Goal: Task Accomplishment & Management: Check status

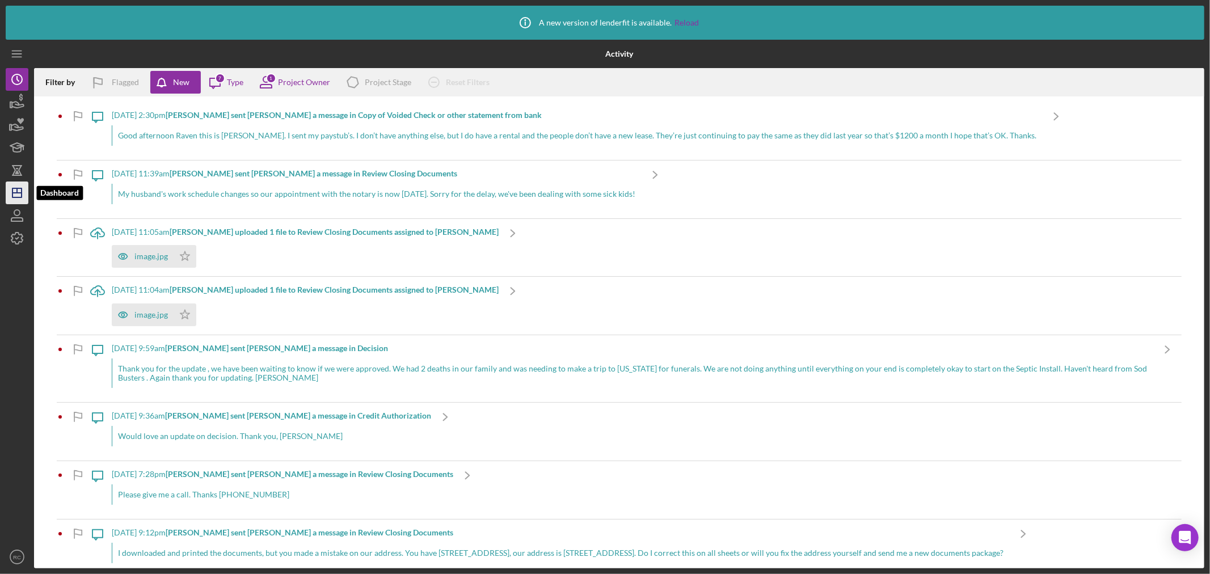
click at [10, 193] on icon "Icon/Dashboard" at bounding box center [17, 193] width 28 height 28
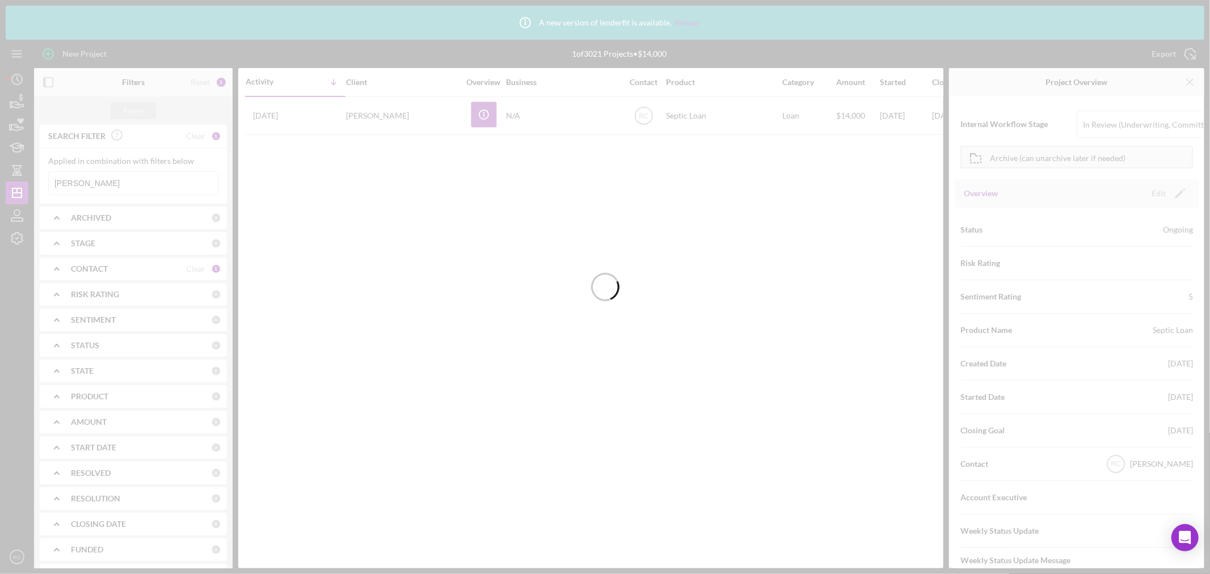
click at [123, 182] on div at bounding box center [605, 287] width 1210 height 574
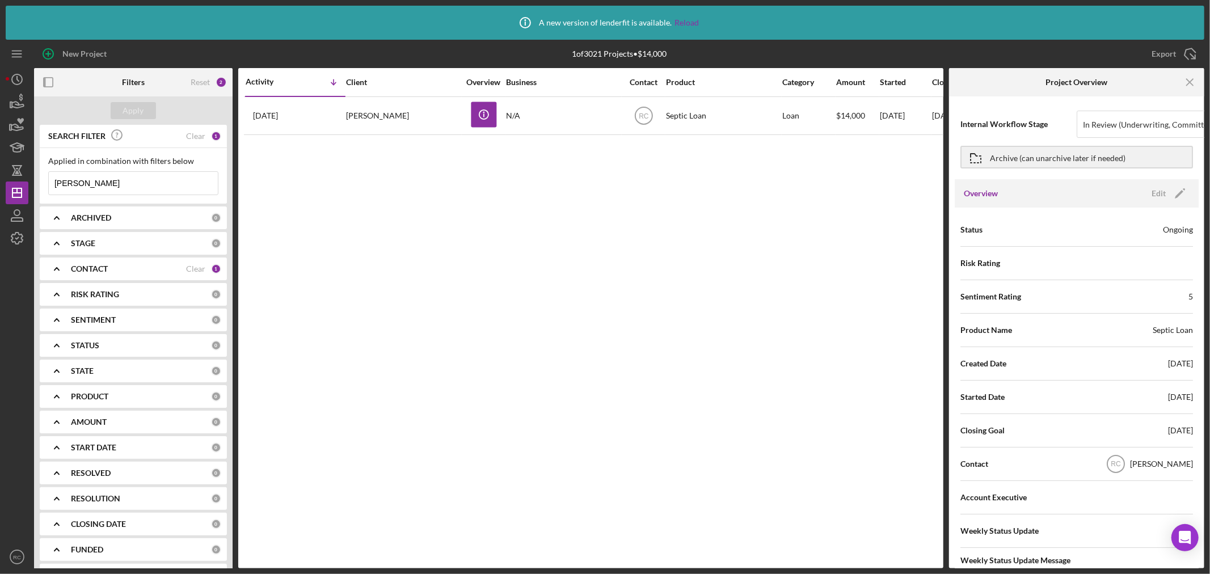
click at [123, 183] on input "[PERSON_NAME]" at bounding box center [133, 183] width 169 height 23
drag, startPoint x: 123, startPoint y: 183, endPoint x: 0, endPoint y: 171, distance: 123.7
click at [0, 171] on div "Icon/Info A new version of lenderfit is available. Reload New Project 1 of 3021…" at bounding box center [605, 287] width 1210 height 574
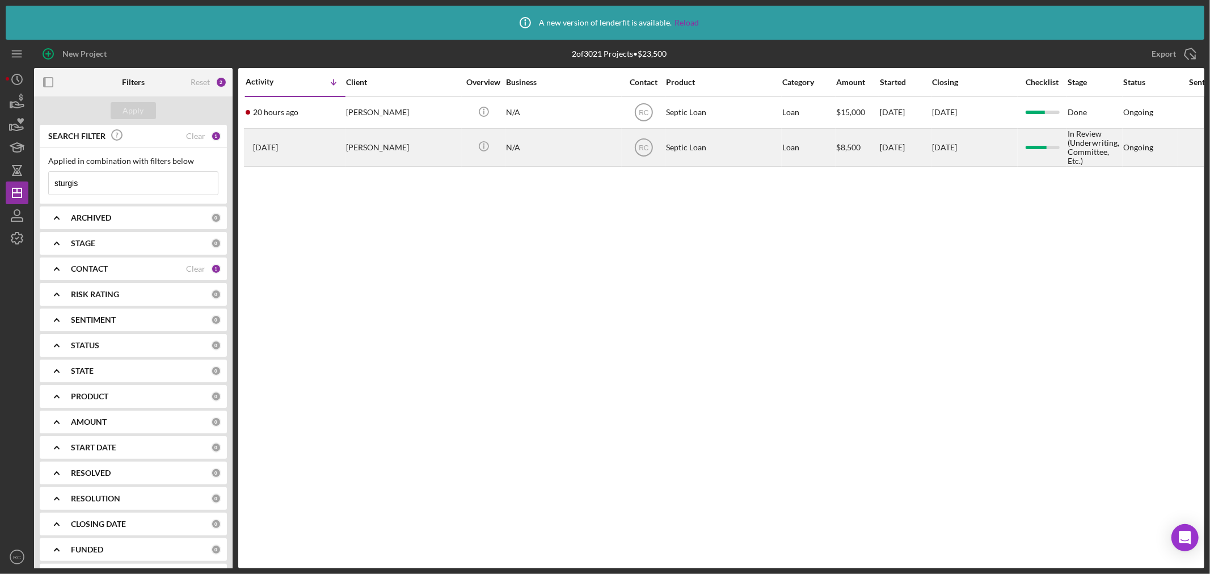
type input "sturgis"
click at [429, 153] on div "[PERSON_NAME]" at bounding box center [402, 147] width 113 height 36
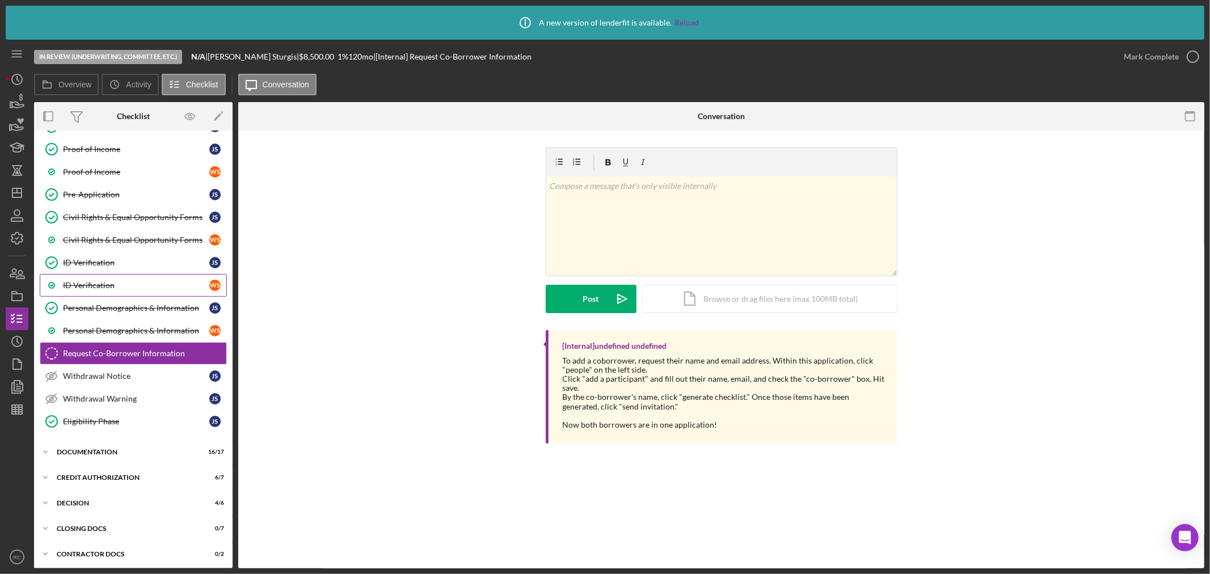
scroll to position [118, 0]
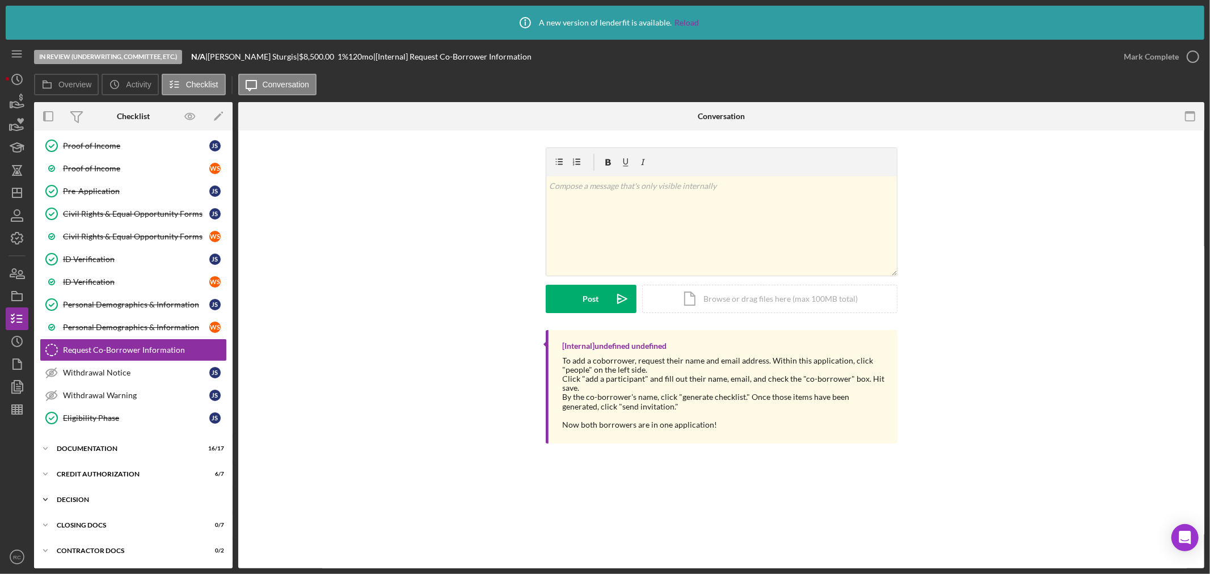
click at [90, 498] on div "Decision" at bounding box center [138, 499] width 162 height 7
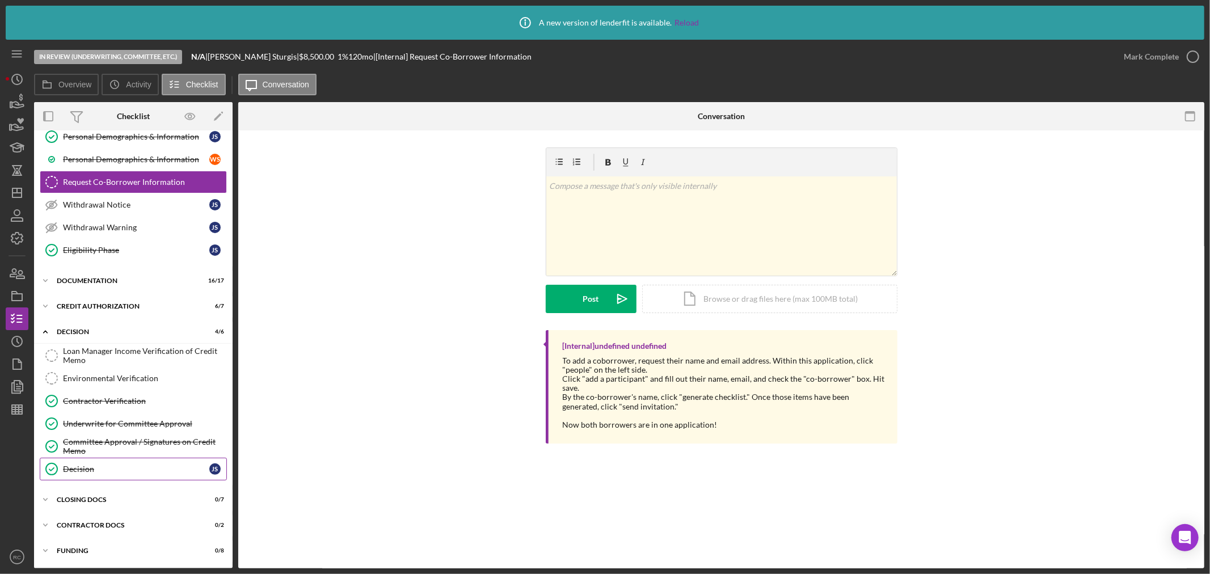
click at [93, 474] on link "Decision Decision J S" at bounding box center [133, 469] width 187 height 23
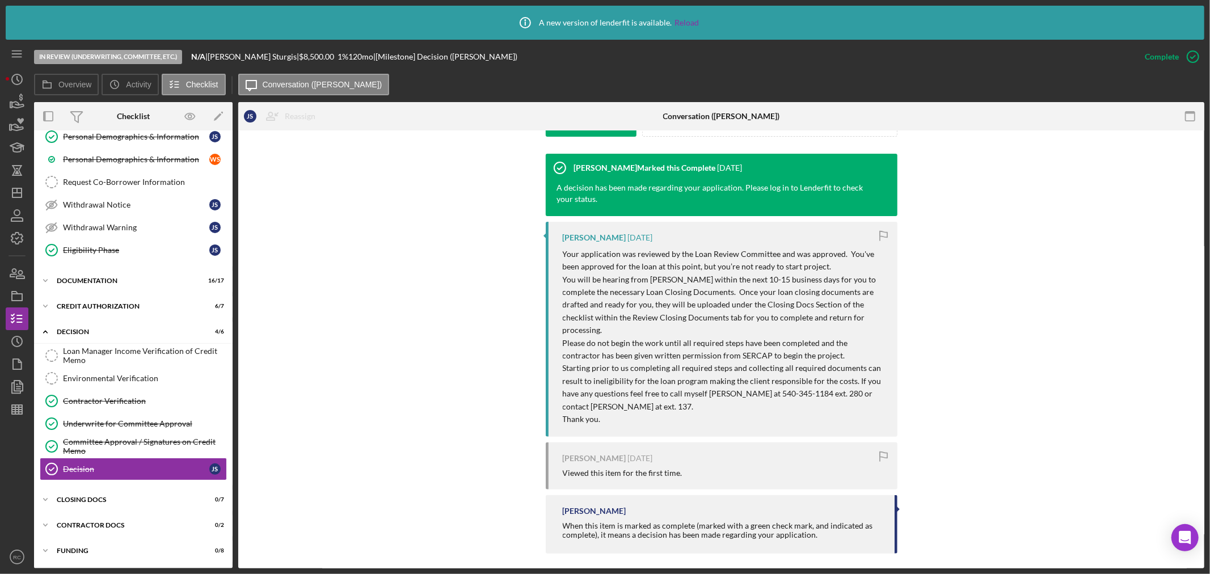
scroll to position [363, 0]
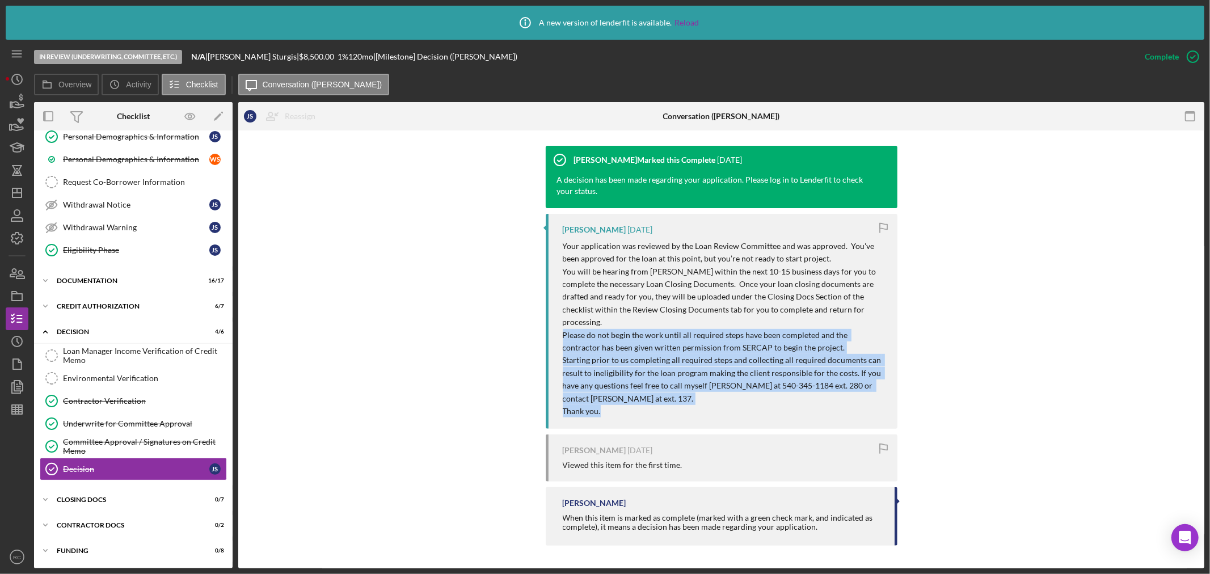
drag, startPoint x: 558, startPoint y: 333, endPoint x: 887, endPoint y: 407, distance: 337.5
click at [887, 407] on div "[PERSON_NAME] [DATE] Your application was reviewed by the Loan Review Committee…" at bounding box center [722, 322] width 352 height 216
click at [962, 388] on div "[PERSON_NAME] Marked this Complete [DATE] A decision has been made regarding yo…" at bounding box center [721, 349] width 932 height 406
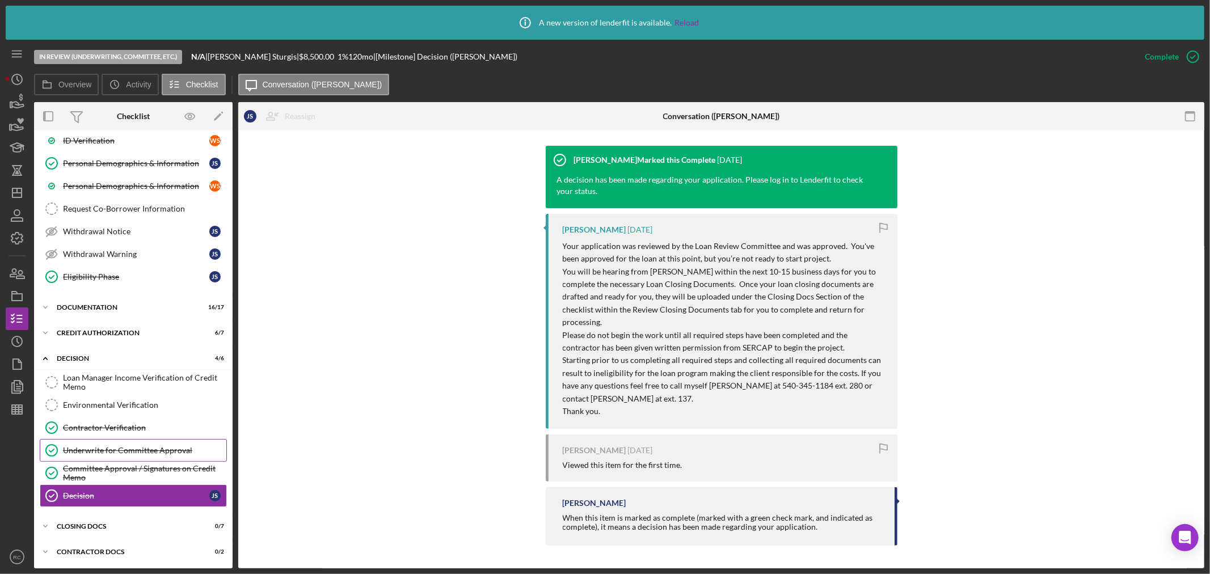
scroll to position [287, 0]
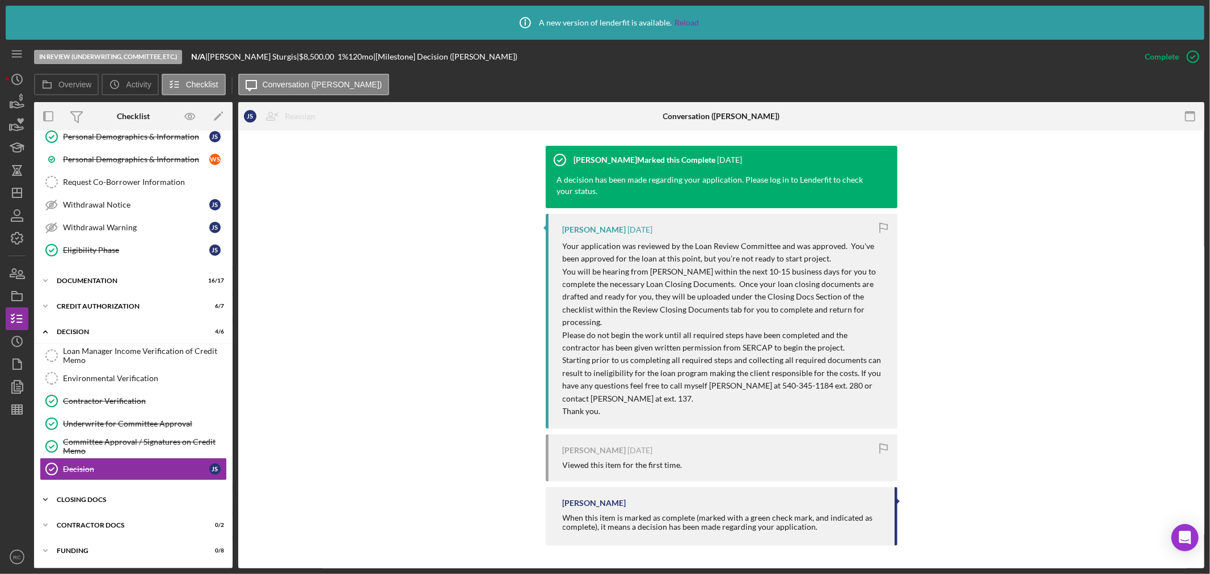
click at [98, 501] on div "CLOSING DOCS" at bounding box center [138, 499] width 162 height 7
